Goal: Transaction & Acquisition: Book appointment/travel/reservation

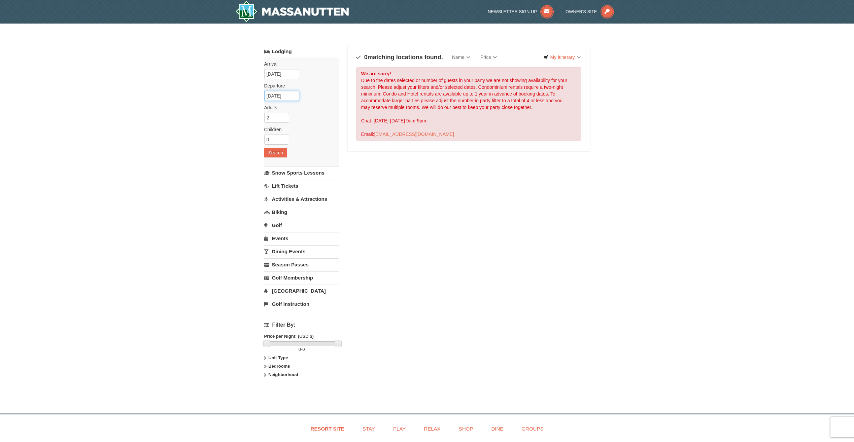
click at [281, 97] on input "06/08/2026" at bounding box center [281, 96] width 35 height 10
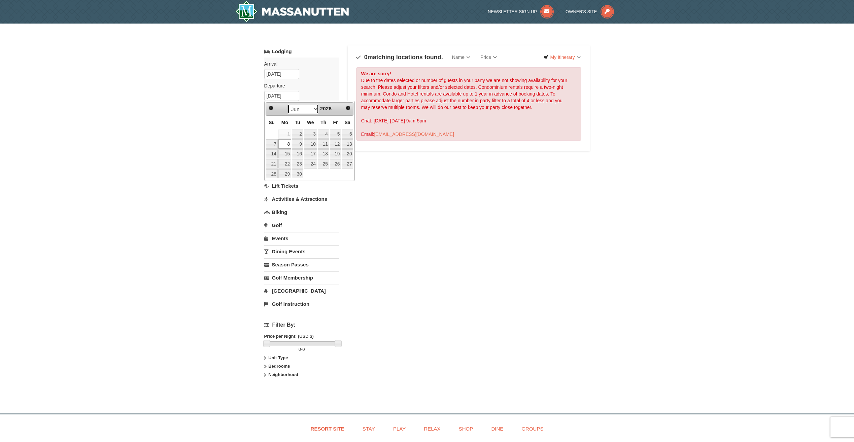
click at [304, 109] on select "Jan Feb Mar Apr May Jun Jul Aug Sep Oct Nov Dec" at bounding box center [302, 109] width 31 height 10
click at [313, 135] on link "1" at bounding box center [310, 134] width 13 height 9
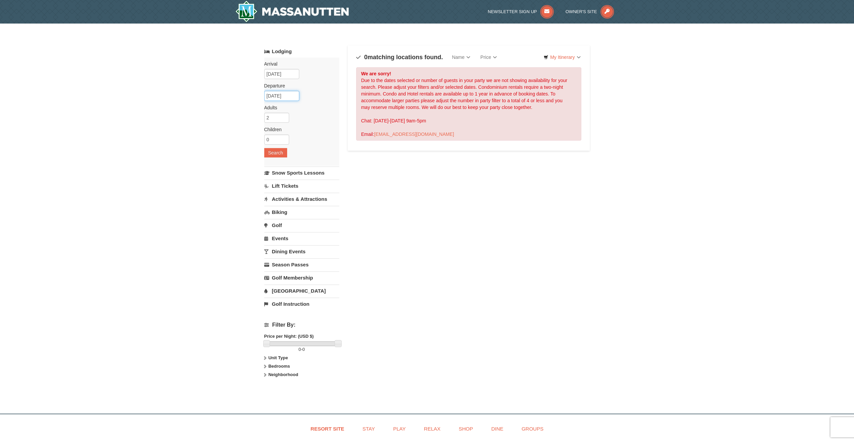
click at [280, 97] on input "07/01/2026" at bounding box center [281, 96] width 35 height 10
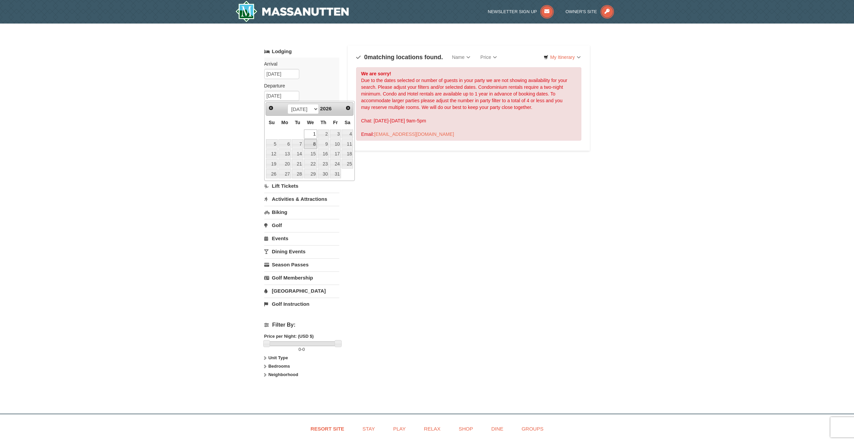
click at [312, 142] on link "8" at bounding box center [310, 143] width 13 height 9
type input "07/08/2026"
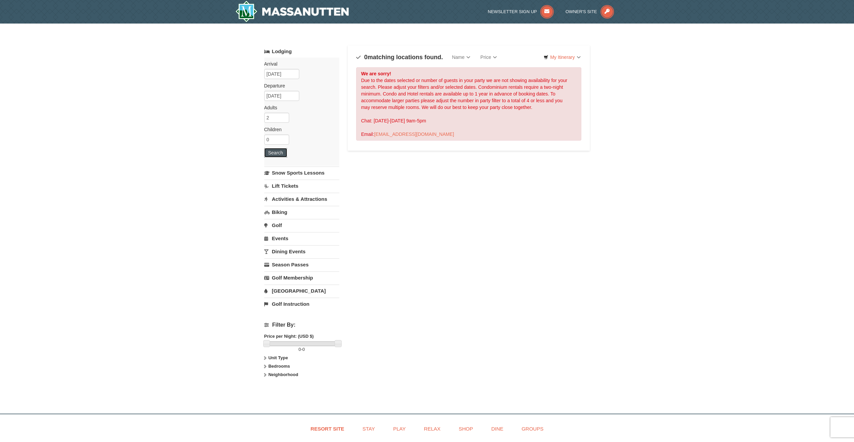
click at [280, 155] on button "Search" at bounding box center [275, 152] width 23 height 9
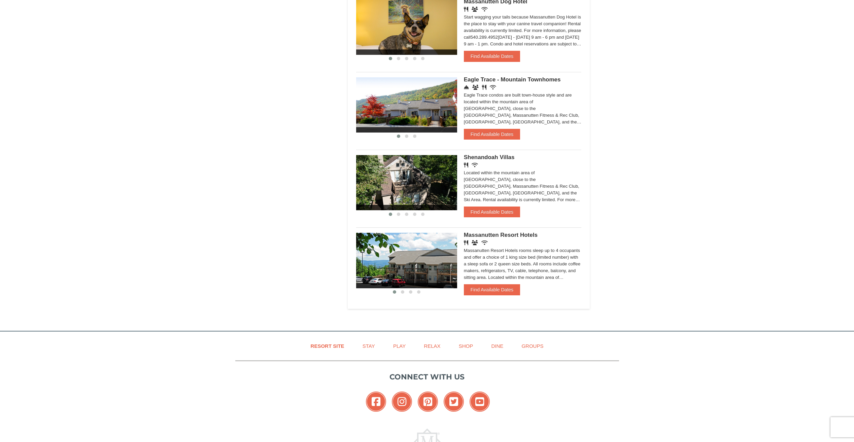
scroll to position [403, 0]
click at [496, 234] on span "Massanutten Resort Hotels" at bounding box center [501, 235] width 74 height 6
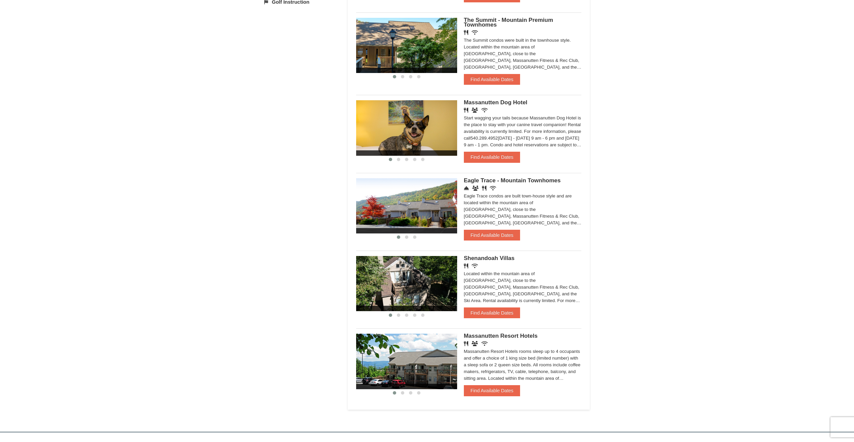
scroll to position [303, 0]
click at [490, 389] on button "Find Available Dates" at bounding box center [492, 390] width 56 height 11
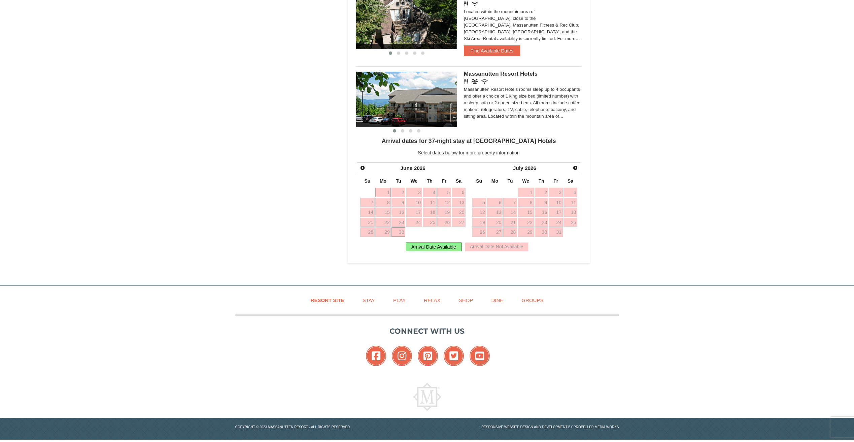
scroll to position [569, 0]
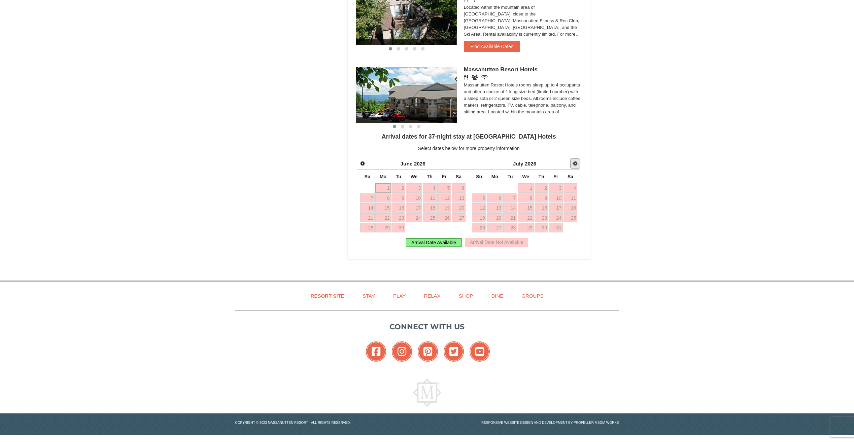
click at [575, 166] on span "Next" at bounding box center [574, 163] width 5 height 5
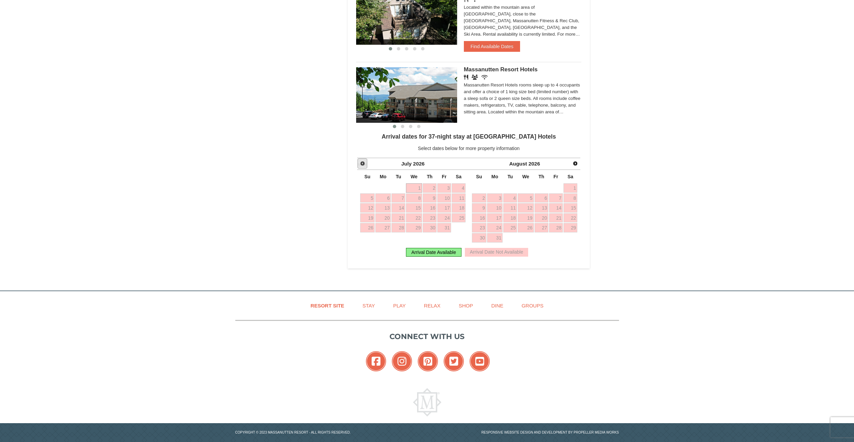
click at [363, 161] on span "Prev" at bounding box center [362, 163] width 5 height 5
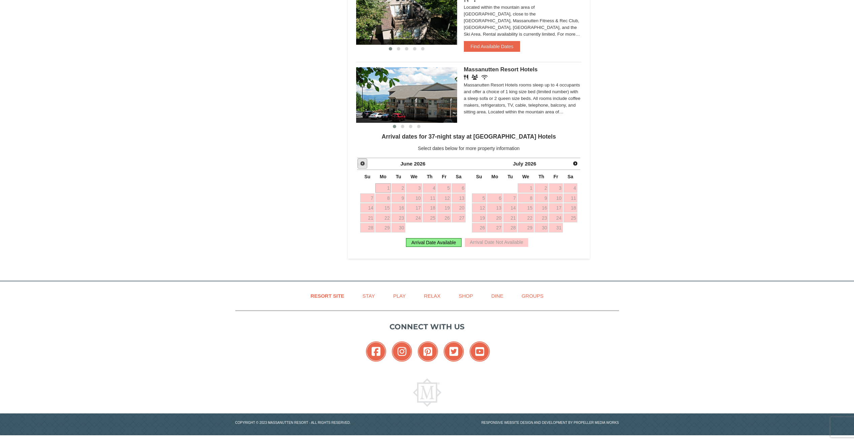
click at [364, 161] on link "Prev" at bounding box center [362, 163] width 10 height 10
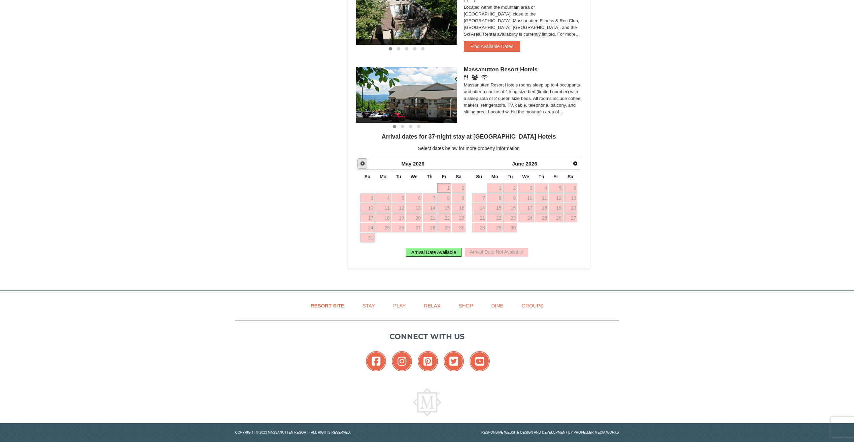
click at [364, 164] on span "Prev" at bounding box center [362, 163] width 5 height 5
